Goal: Information Seeking & Learning: Learn about a topic

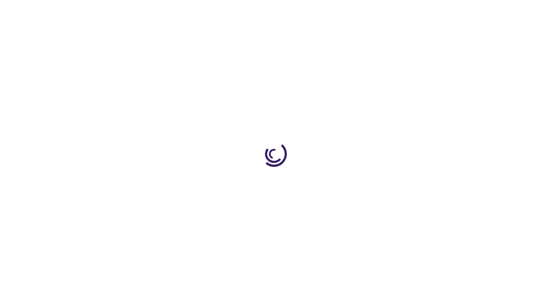
scroll to position [401, 0]
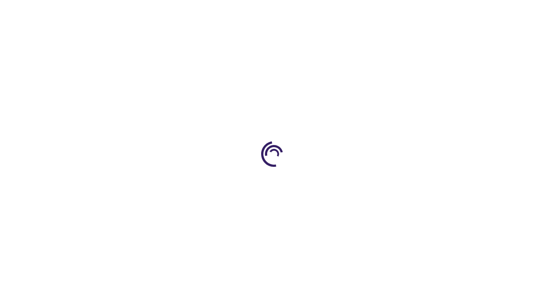
scroll to position [221, 0]
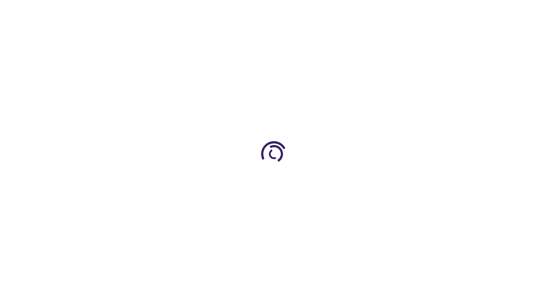
scroll to position [112, 0]
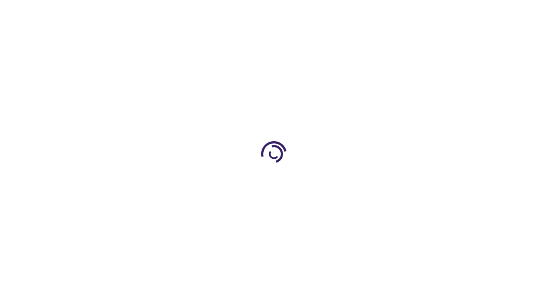
scroll to position [1151, 0]
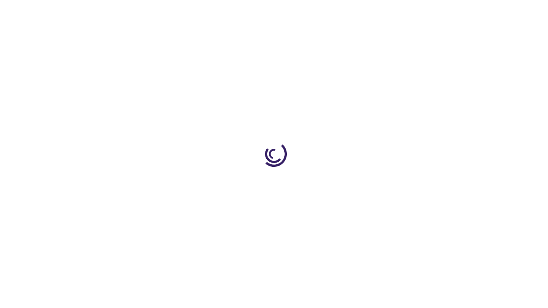
scroll to position [211, 0]
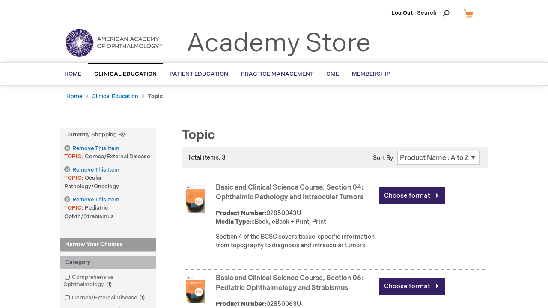
scroll to position [1331, 0]
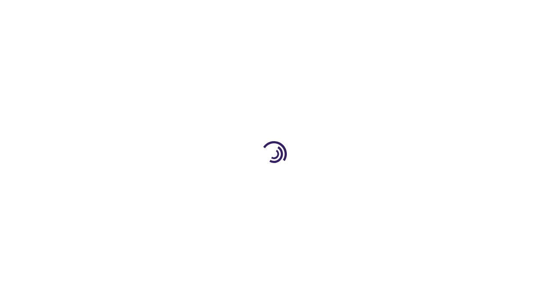
scroll to position [402, 0]
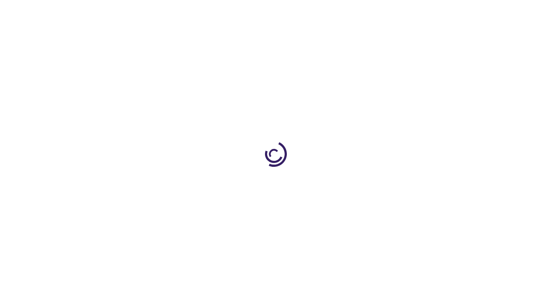
scroll to position [504, 0]
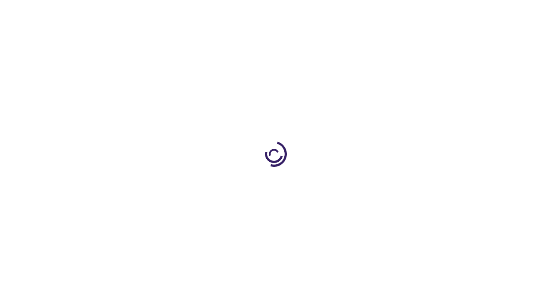
scroll to position [1084, 0]
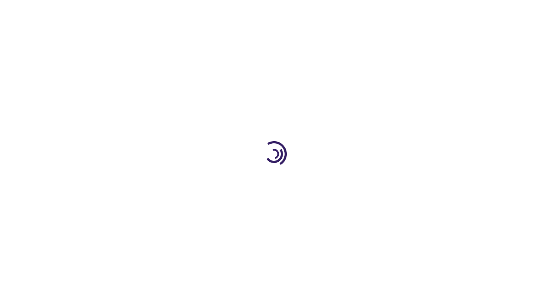
scroll to position [341, 0]
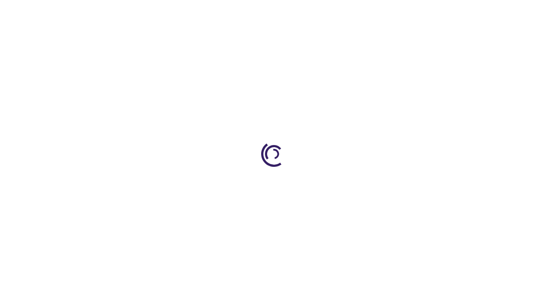
scroll to position [255, 0]
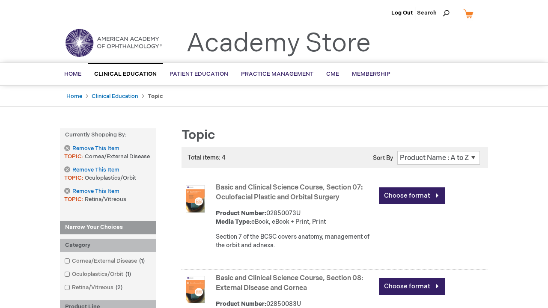
scroll to position [1434, 0]
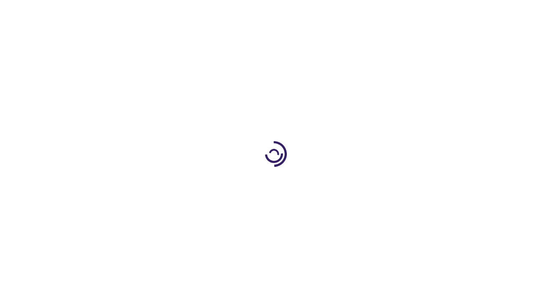
scroll to position [509, 0]
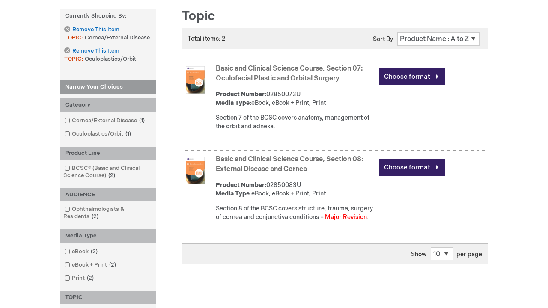
scroll to position [1260, 0]
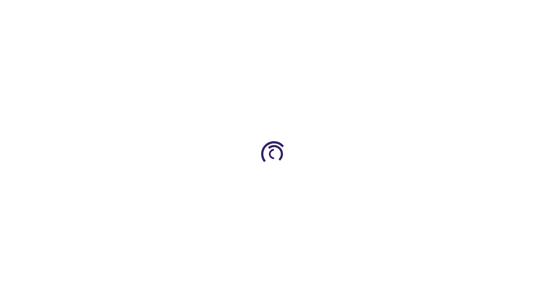
scroll to position [529, 0]
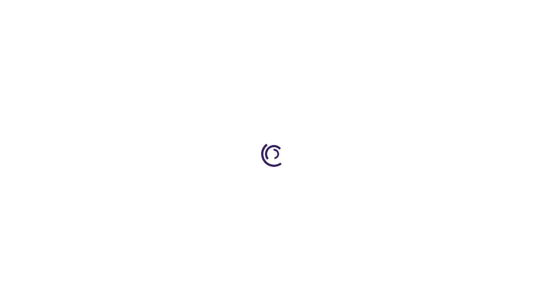
scroll to position [370, 0]
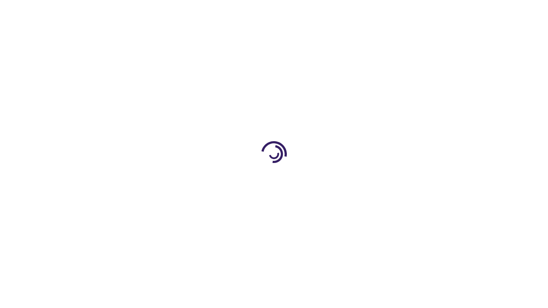
scroll to position [520, 0]
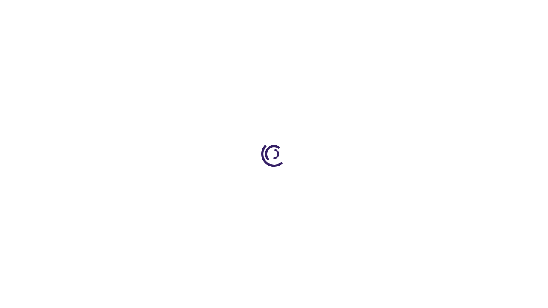
scroll to position [1494, 0]
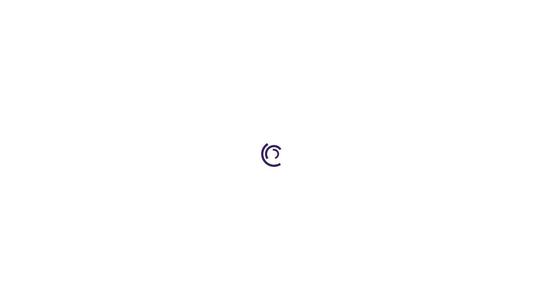
scroll to position [320, 0]
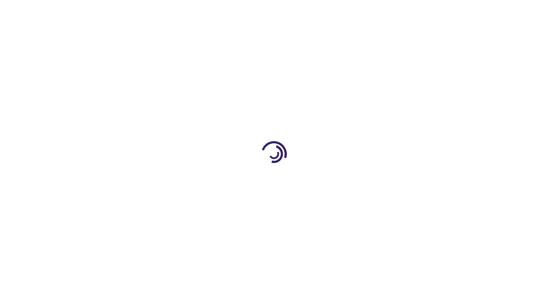
scroll to position [1263, 0]
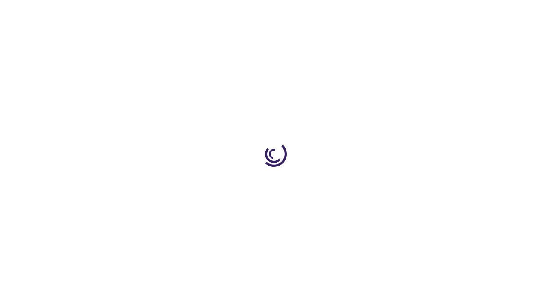
scroll to position [586, 0]
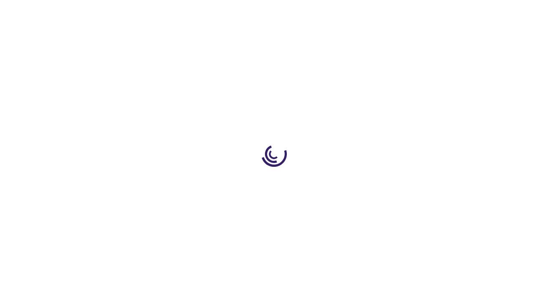
scroll to position [1896, 0]
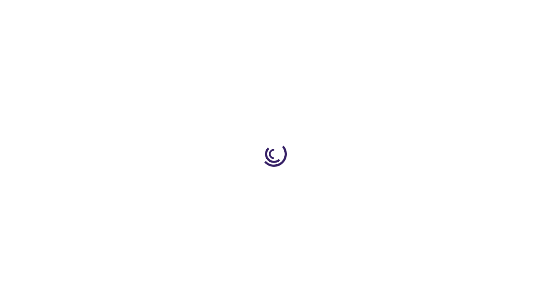
scroll to position [372, 0]
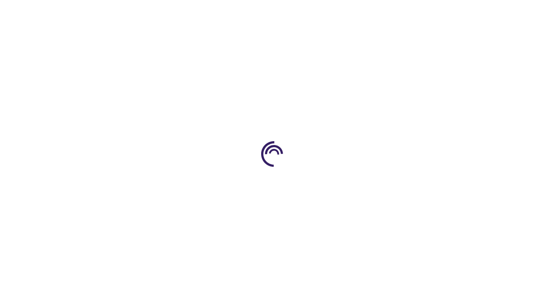
scroll to position [1258, 0]
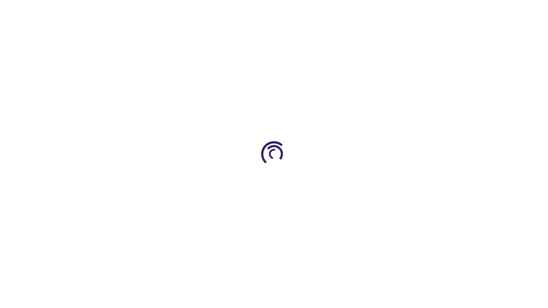
scroll to position [221, 0]
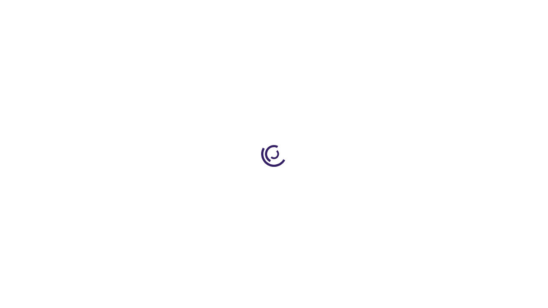
scroll to position [842, 0]
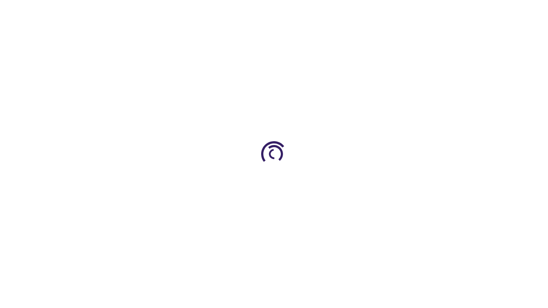
scroll to position [427, 0]
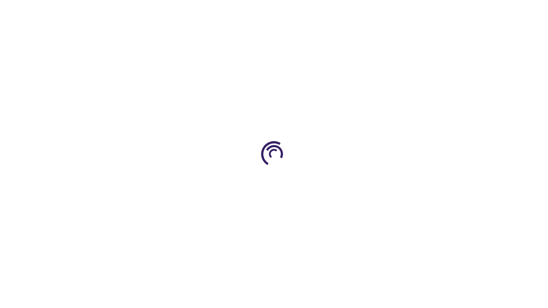
scroll to position [211, 0]
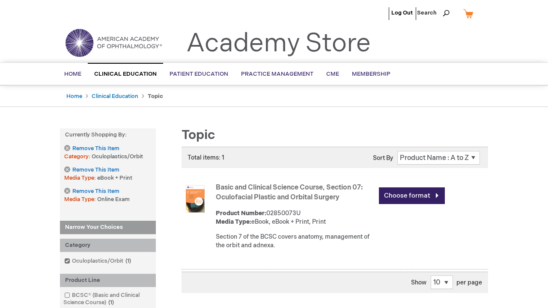
scroll to position [326, 0]
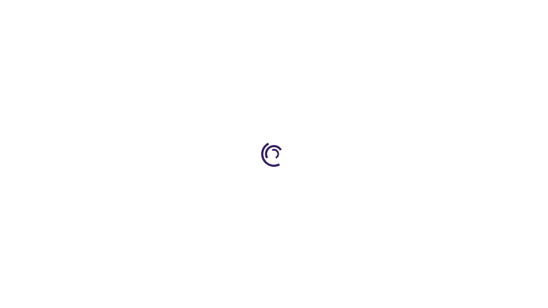
scroll to position [7, 0]
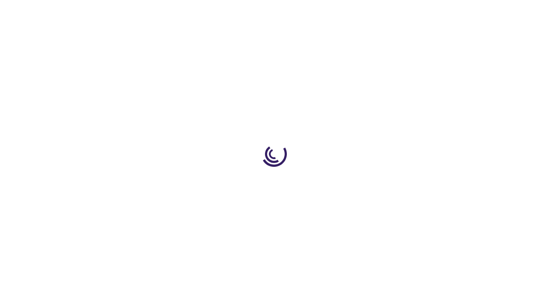
scroll to position [1912, 0]
